Goal: Task Accomplishment & Management: Complete application form

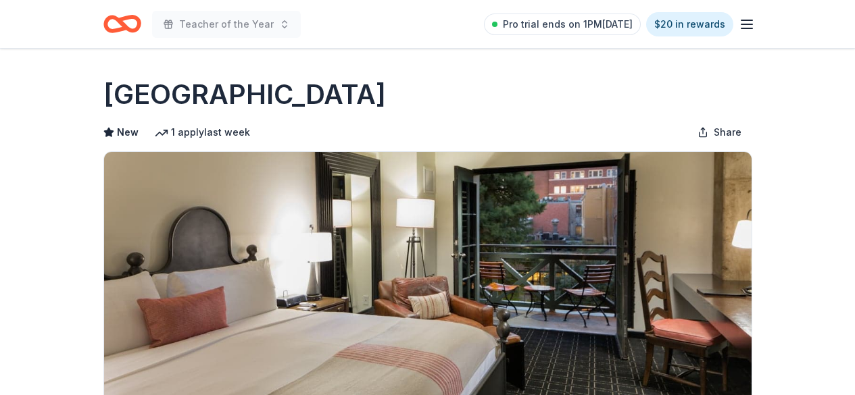
scroll to position [270, 0]
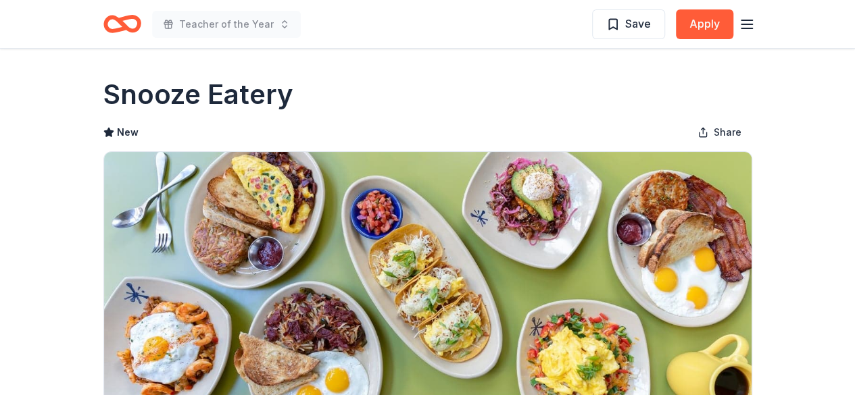
click at [742, 26] on icon "button" at bounding box center [746, 24] width 16 height 16
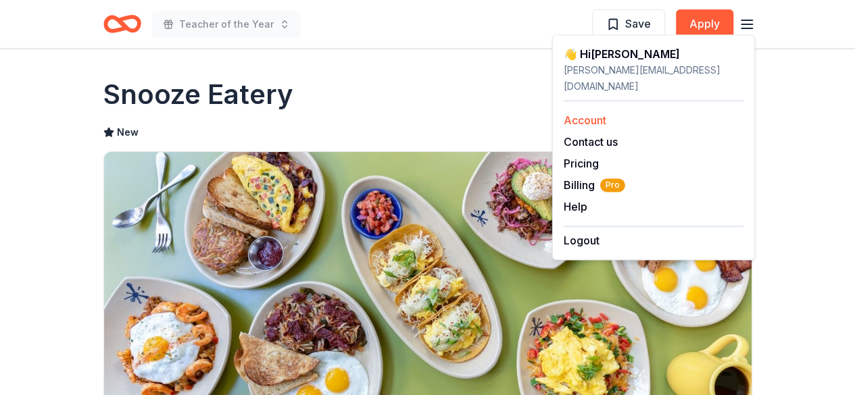
click at [574, 113] on link "Account" at bounding box center [584, 120] width 43 height 14
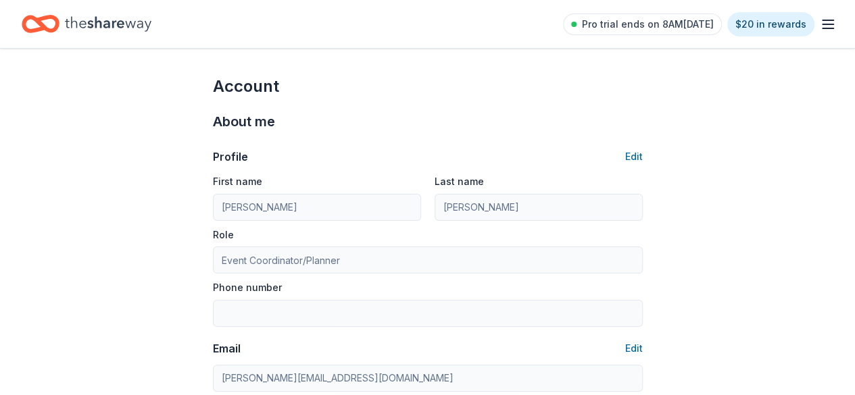
click at [48, 14] on icon "Home" at bounding box center [41, 24] width 38 height 32
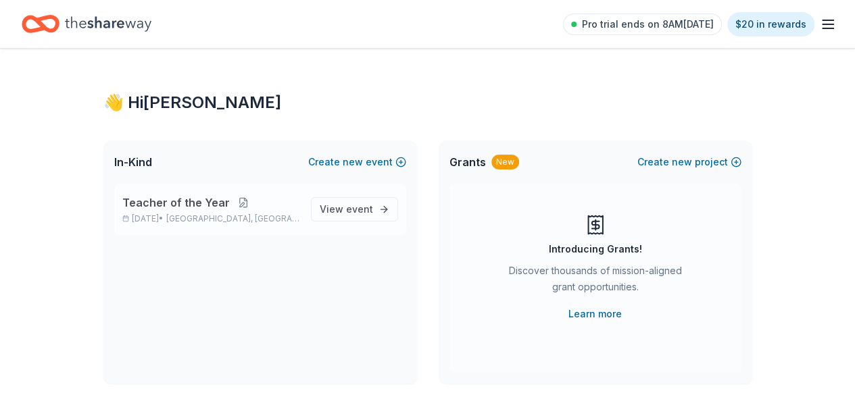
click at [245, 203] on button at bounding box center [243, 202] width 27 height 11
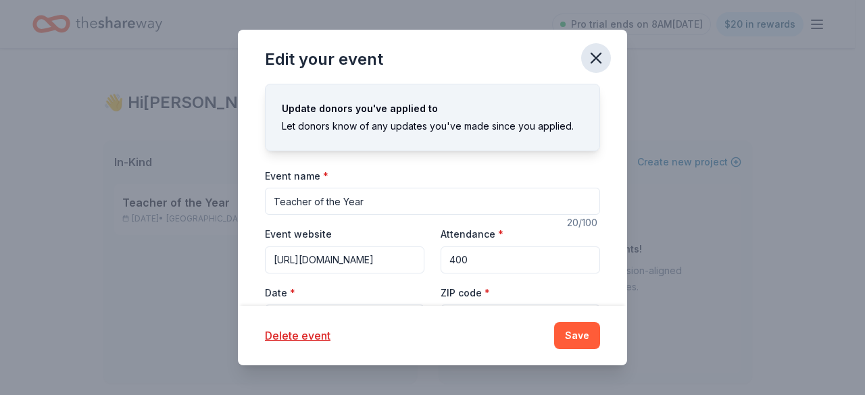
click at [597, 57] on icon "button" at bounding box center [595, 58] width 19 height 19
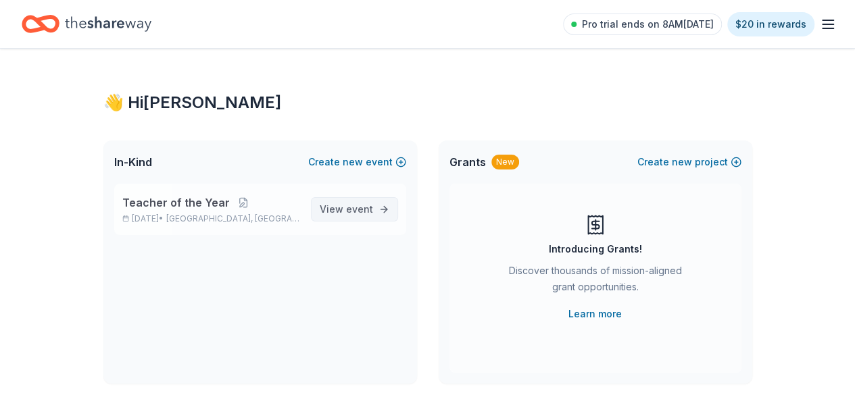
click at [351, 213] on span "event" at bounding box center [359, 208] width 27 height 11
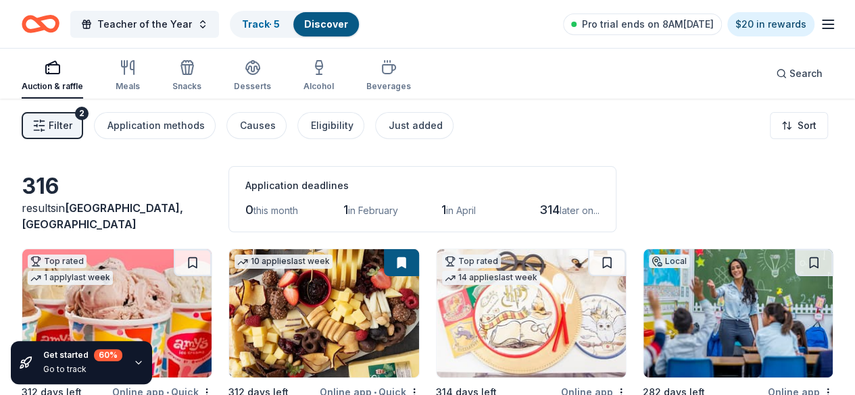
click at [46, 123] on icon "button" at bounding box center [39, 126] width 14 height 14
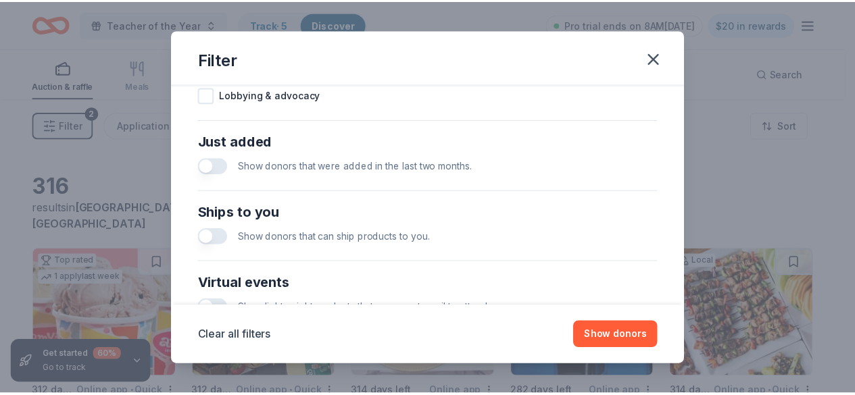
scroll to position [666, 0]
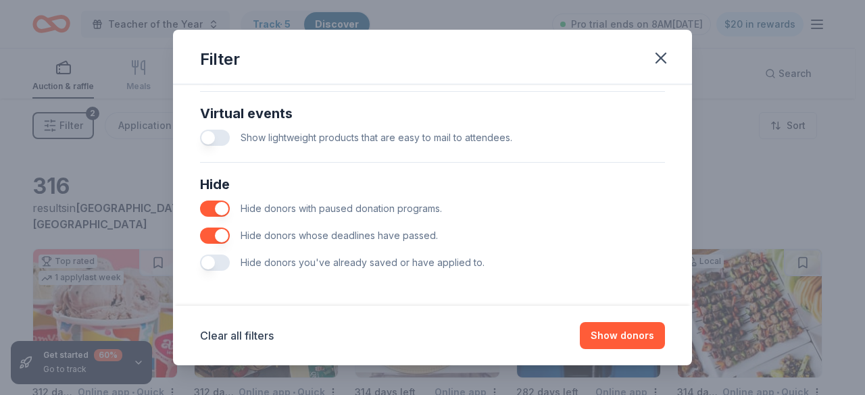
click at [219, 233] on button "button" at bounding box center [215, 236] width 30 height 16
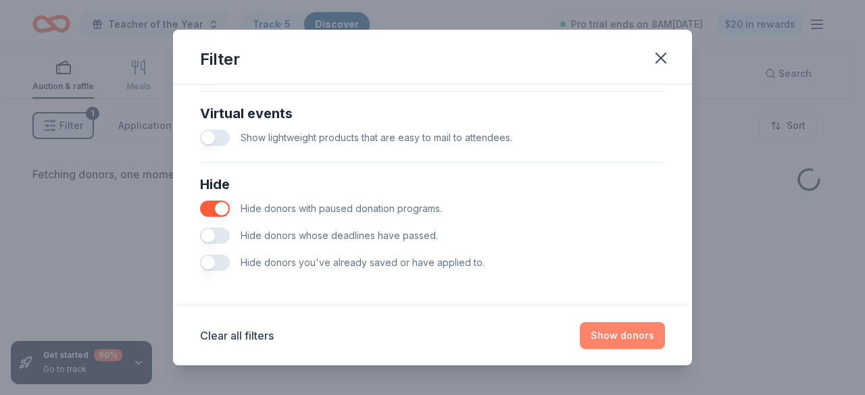
click at [641, 339] on button "Show donors" at bounding box center [622, 335] width 85 height 27
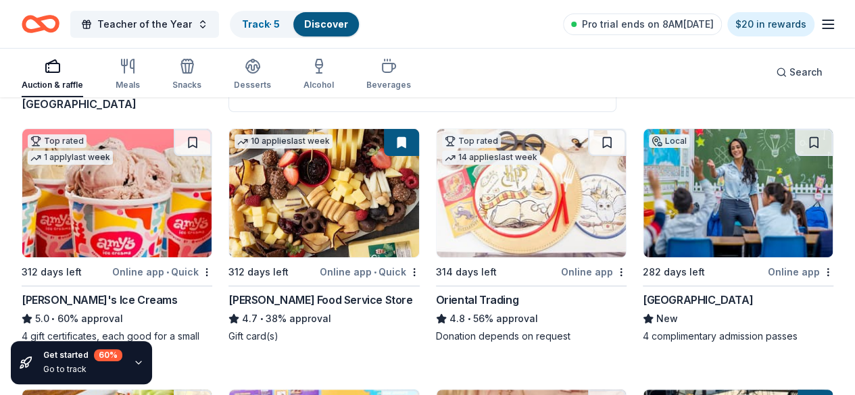
scroll to position [135, 0]
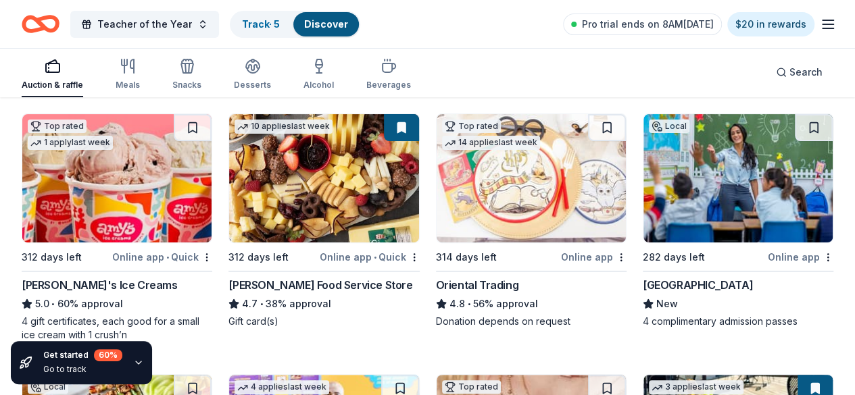
click at [274, 208] on img at bounding box center [323, 178] width 189 height 128
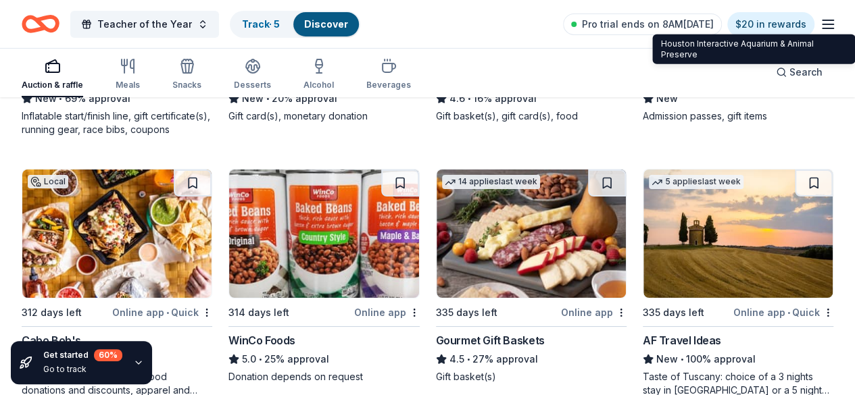
scroll to position [2500, 0]
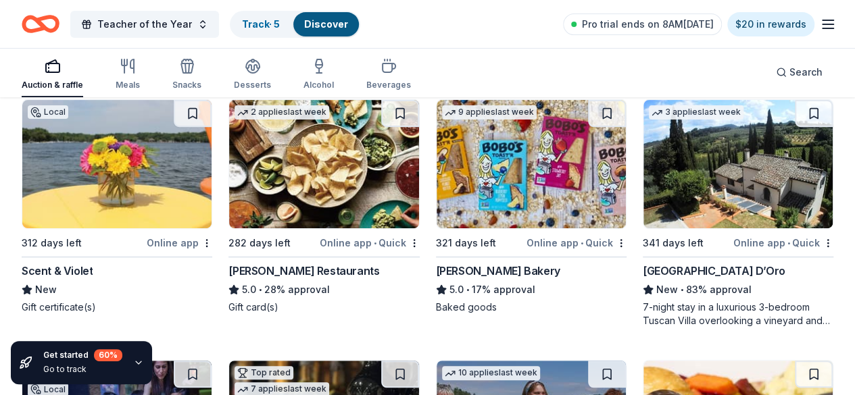
scroll to position [2770, 0]
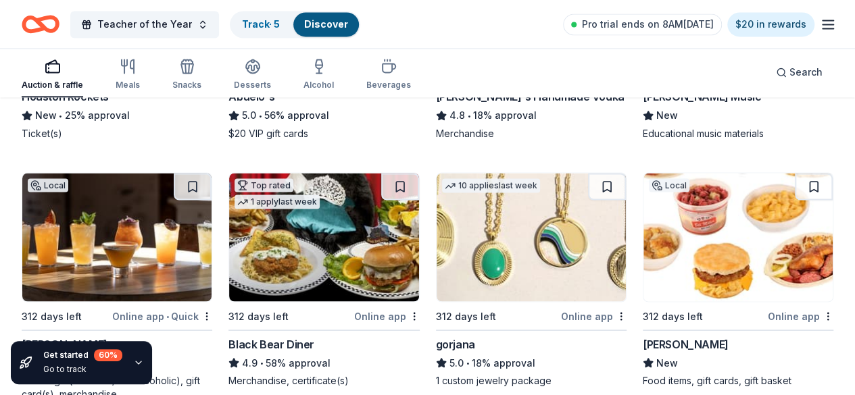
scroll to position [3711, 0]
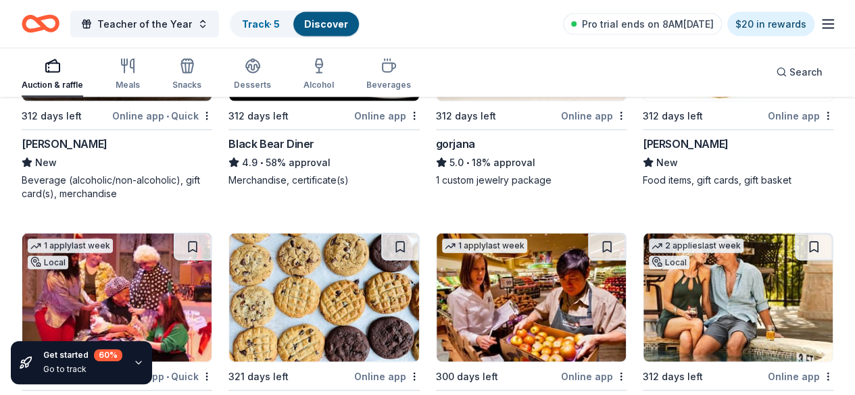
scroll to position [4049, 0]
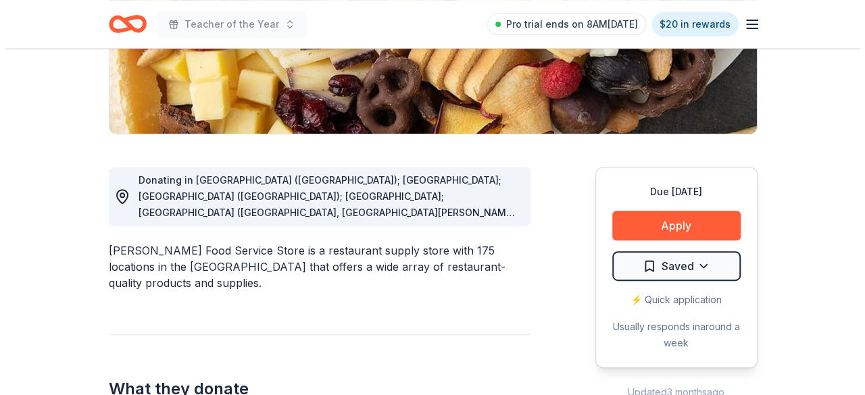
scroll to position [338, 0]
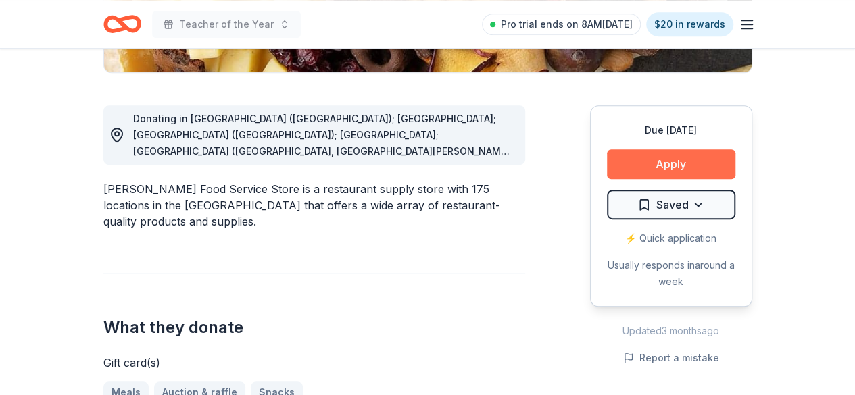
click at [659, 166] on button "Apply" at bounding box center [671, 164] width 128 height 30
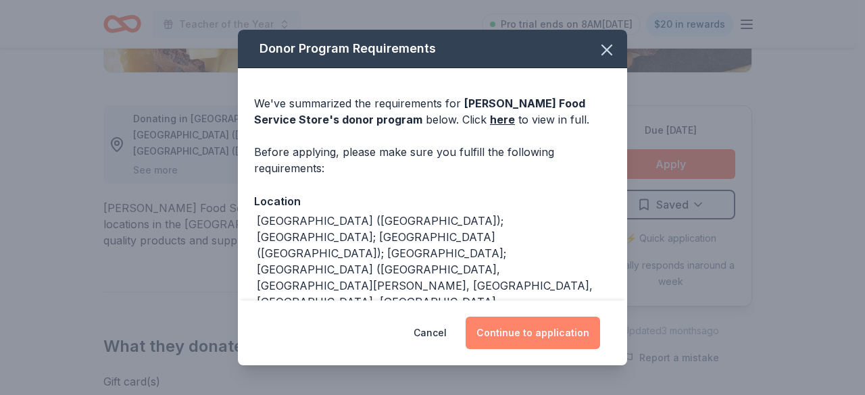
click at [536, 326] on button "Continue to application" at bounding box center [532, 333] width 134 height 32
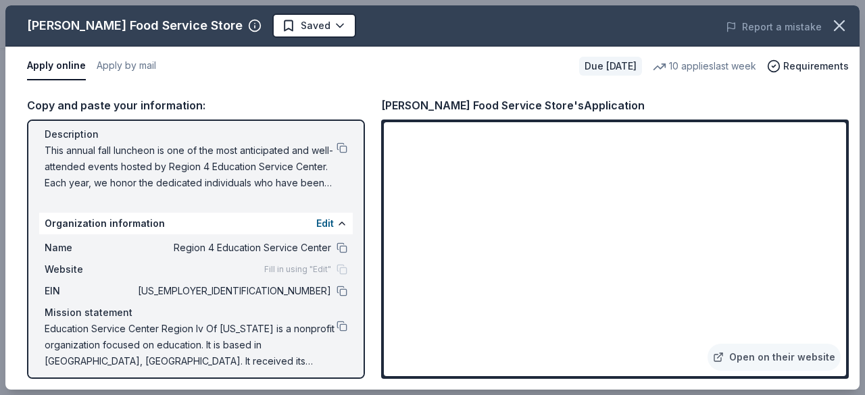
scroll to position [143, 0]
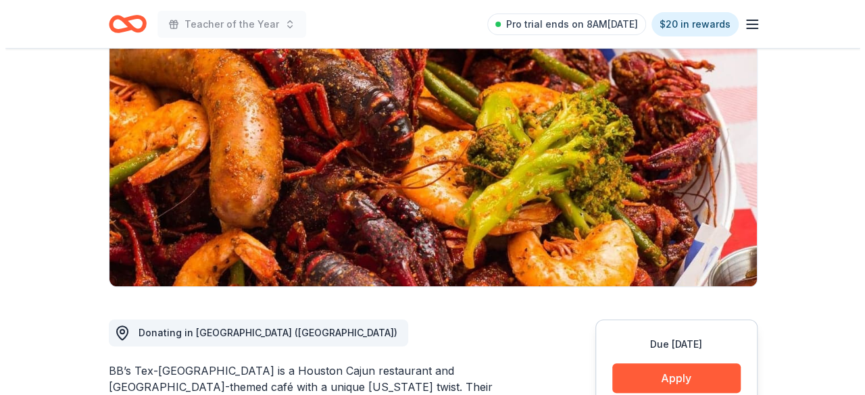
scroll to position [203, 0]
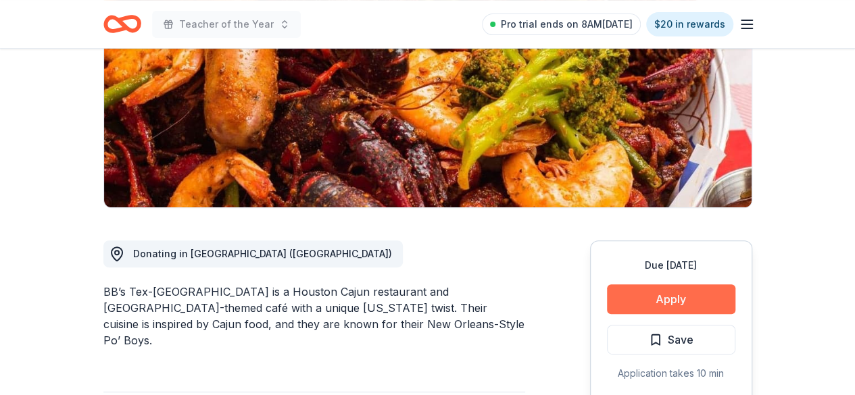
click at [645, 301] on button "Apply" at bounding box center [671, 299] width 128 height 30
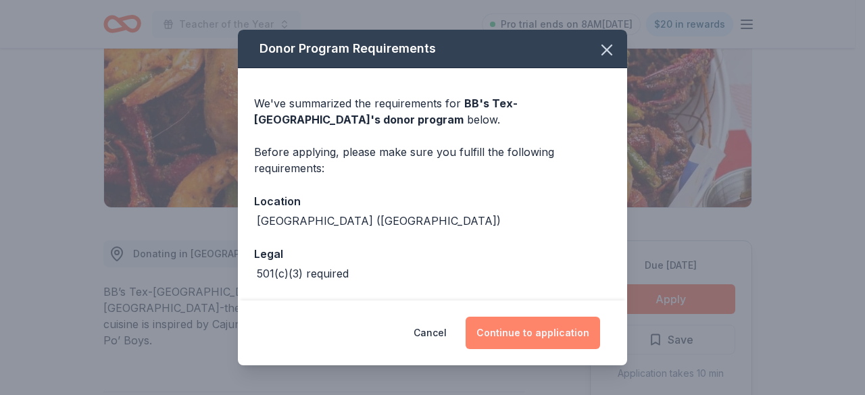
click at [551, 335] on button "Continue to application" at bounding box center [532, 333] width 134 height 32
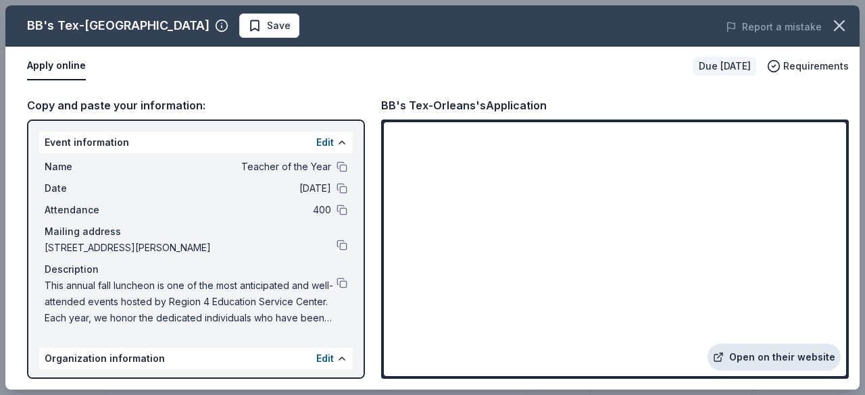
click at [778, 359] on link "Open on their website" at bounding box center [773, 357] width 133 height 27
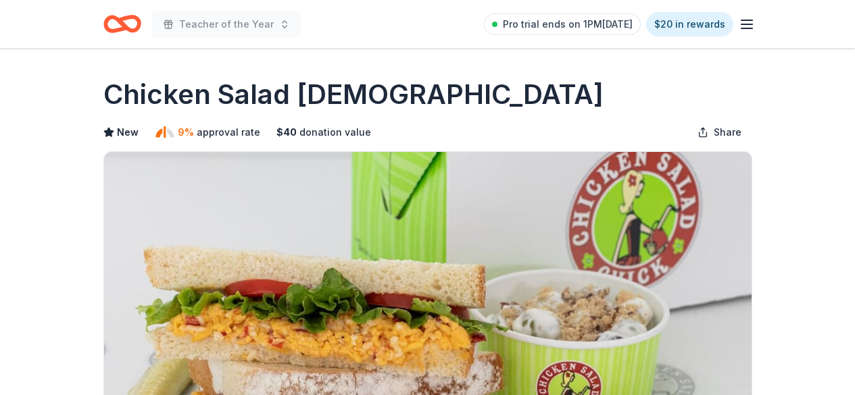
scroll to position [338, 0]
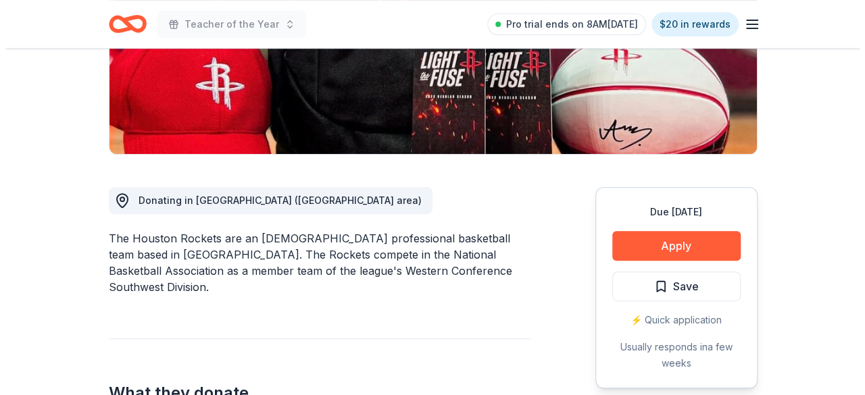
scroll to position [270, 0]
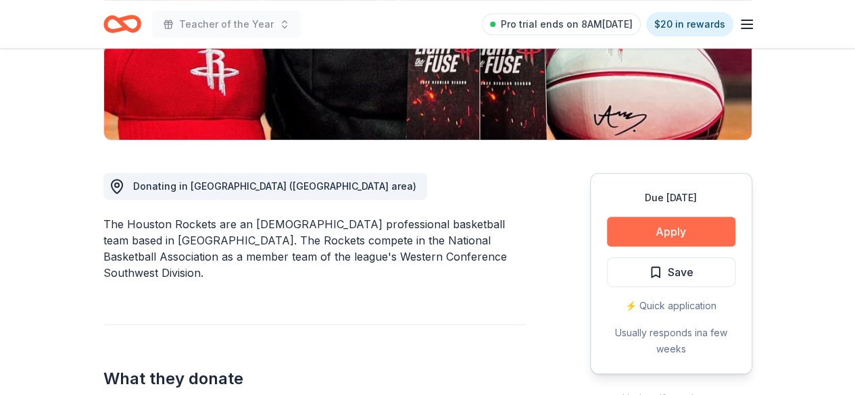
click at [669, 234] on button "Apply" at bounding box center [671, 232] width 128 height 30
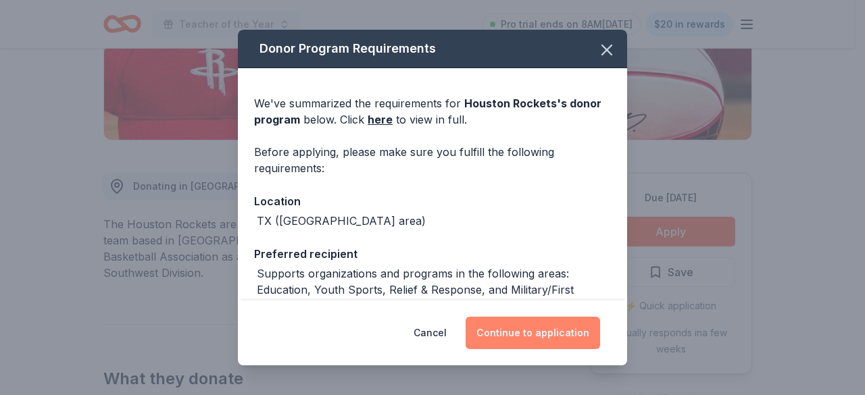
click at [537, 329] on button "Continue to application" at bounding box center [532, 333] width 134 height 32
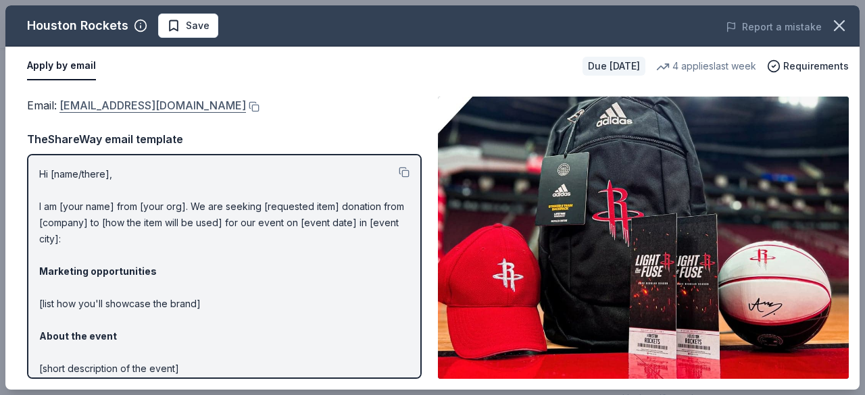
drag, startPoint x: 188, startPoint y: 107, endPoint x: 130, endPoint y: 107, distance: 58.1
click at [92, 107] on div "Email : catricer@rocketball.com" at bounding box center [224, 106] width 395 height 18
click at [246, 107] on button at bounding box center [253, 106] width 14 height 11
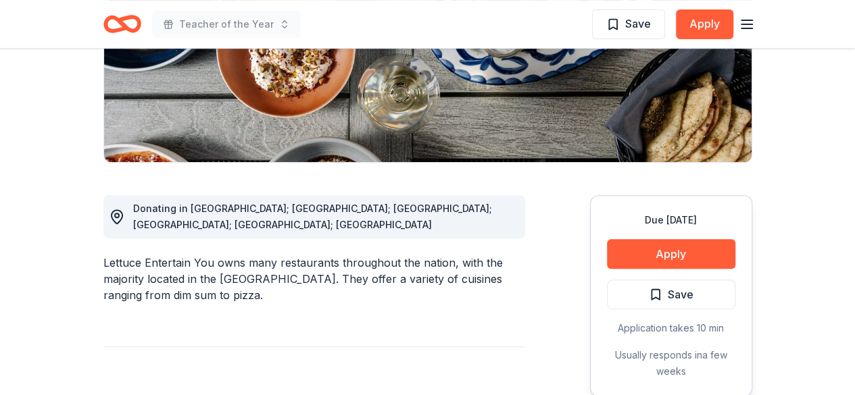
scroll to position [270, 0]
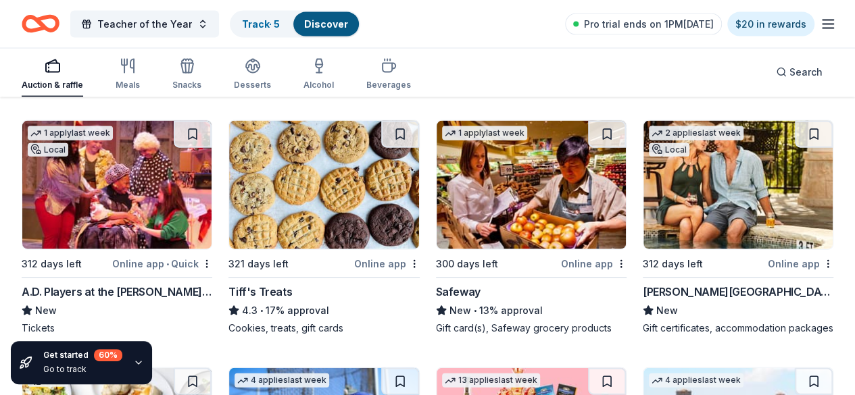
scroll to position [4049, 0]
